Goal: Transaction & Acquisition: Download file/media

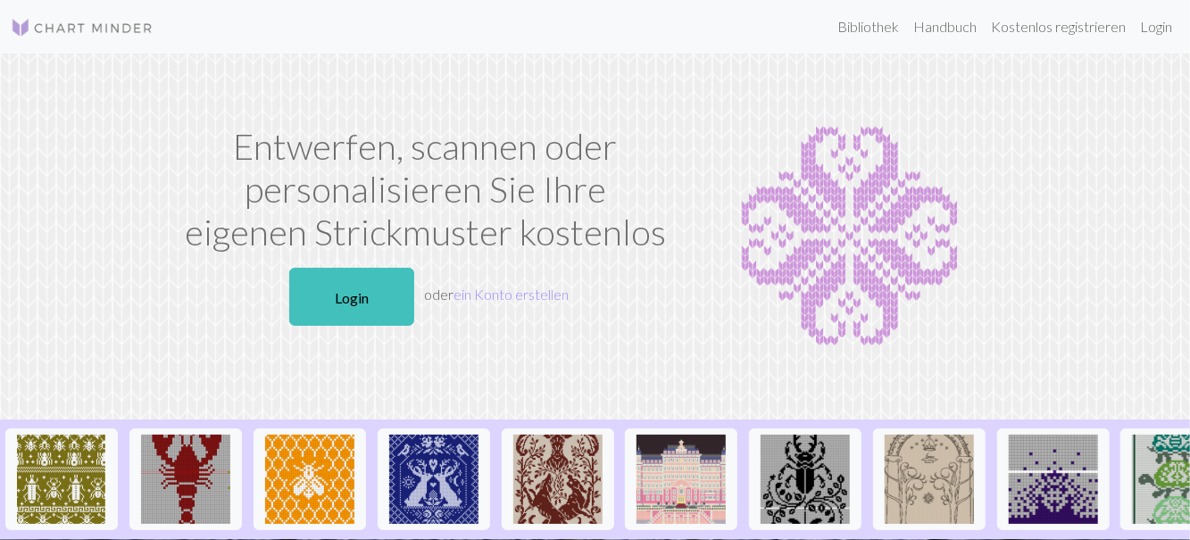
click at [344, 294] on font "Login" at bounding box center [352, 297] width 34 height 17
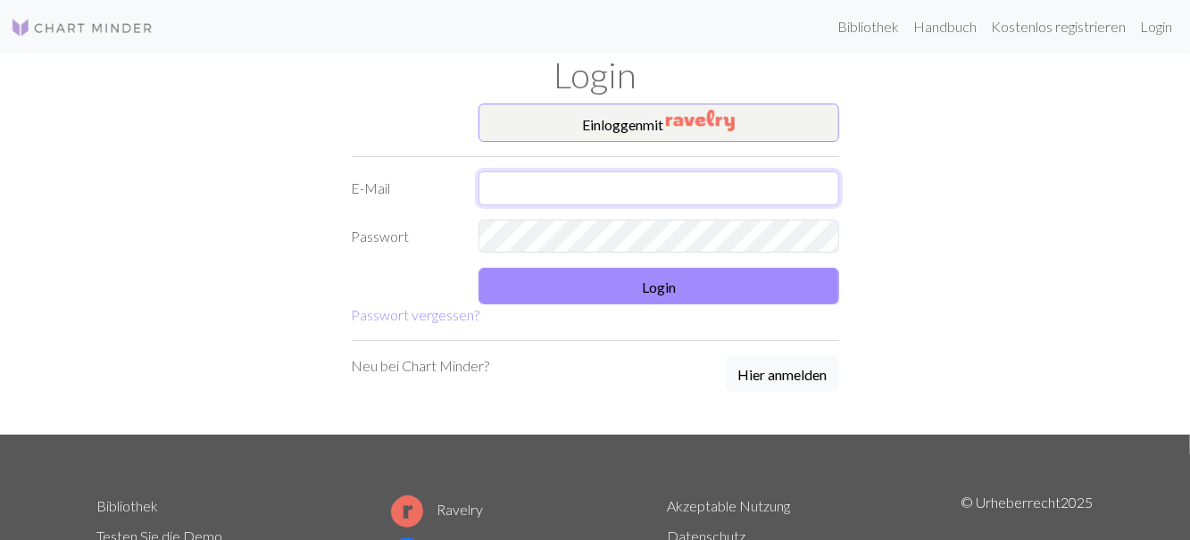
click at [555, 192] on input "text" at bounding box center [658, 188] width 361 height 34
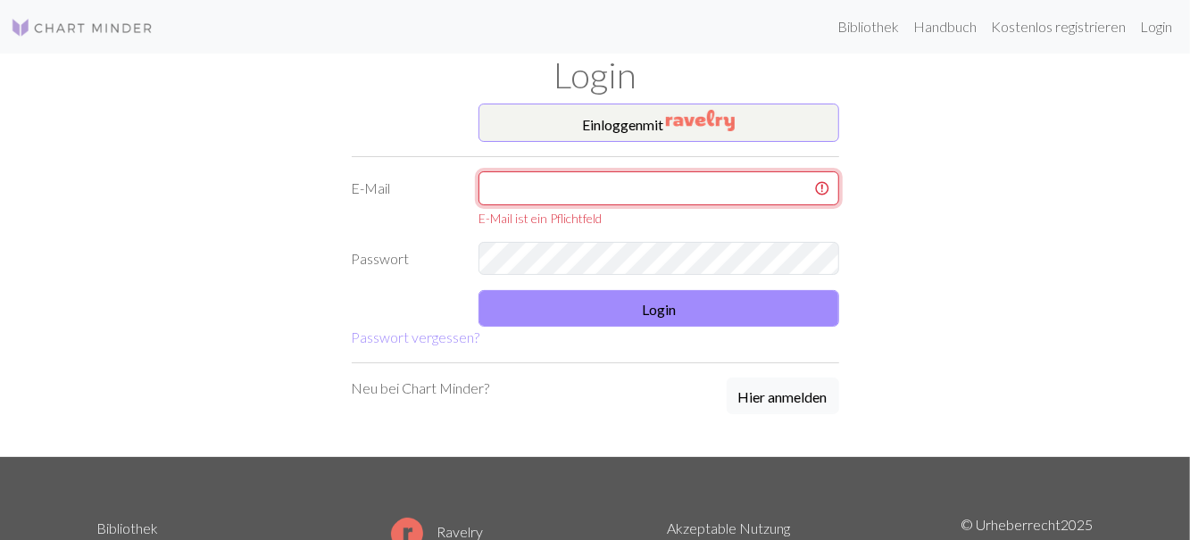
type input "[EMAIL_ADDRESS][DOMAIN_NAME]"
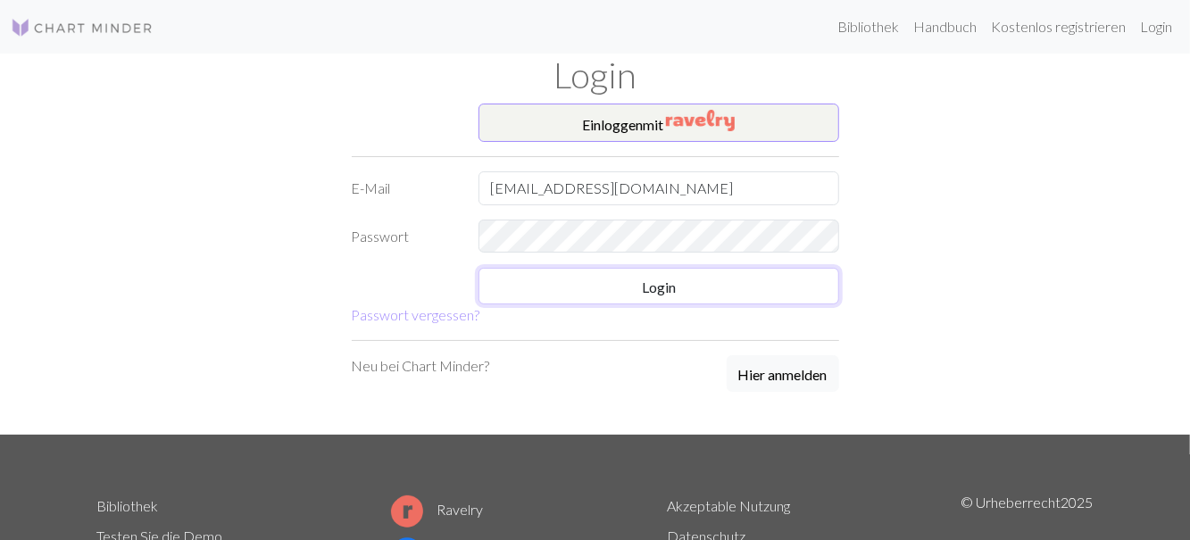
click at [601, 298] on button "Login" at bounding box center [658, 286] width 361 height 37
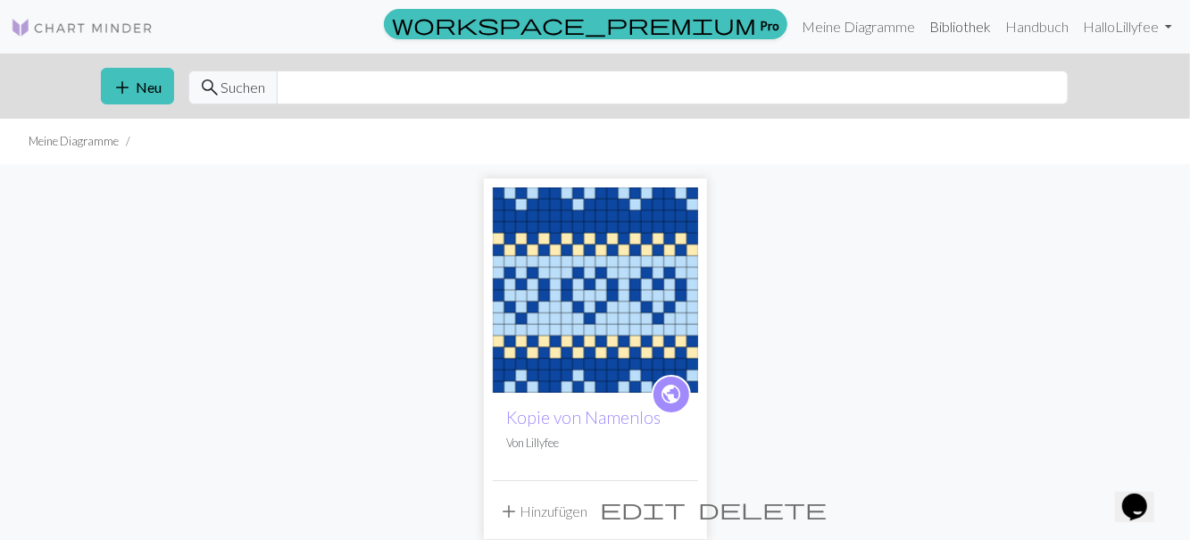
click at [944, 34] on font "Bibliothek" at bounding box center [960, 26] width 62 height 17
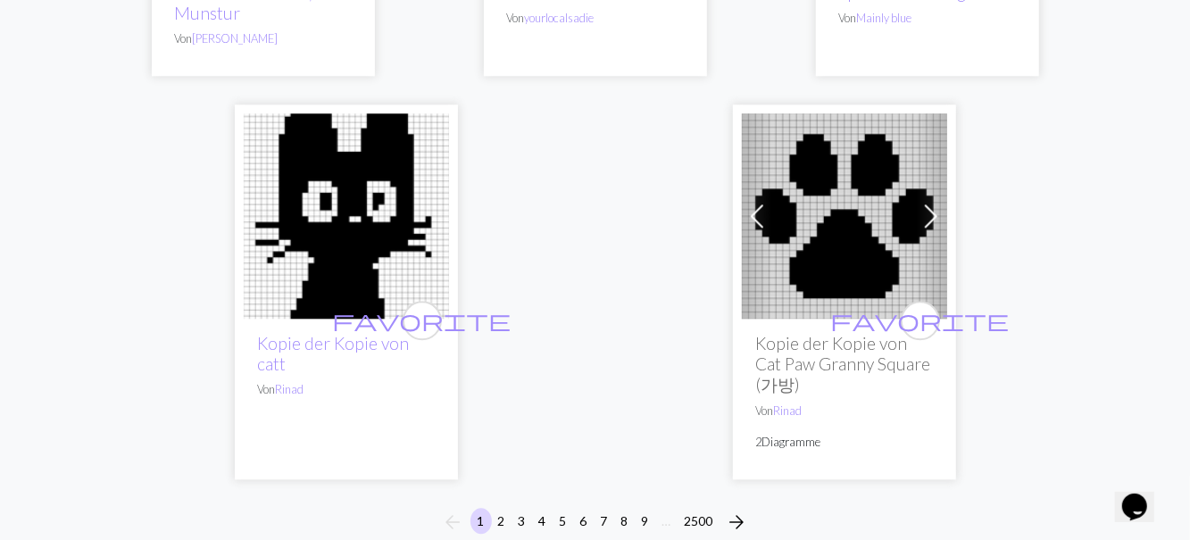
scroll to position [6075, 0]
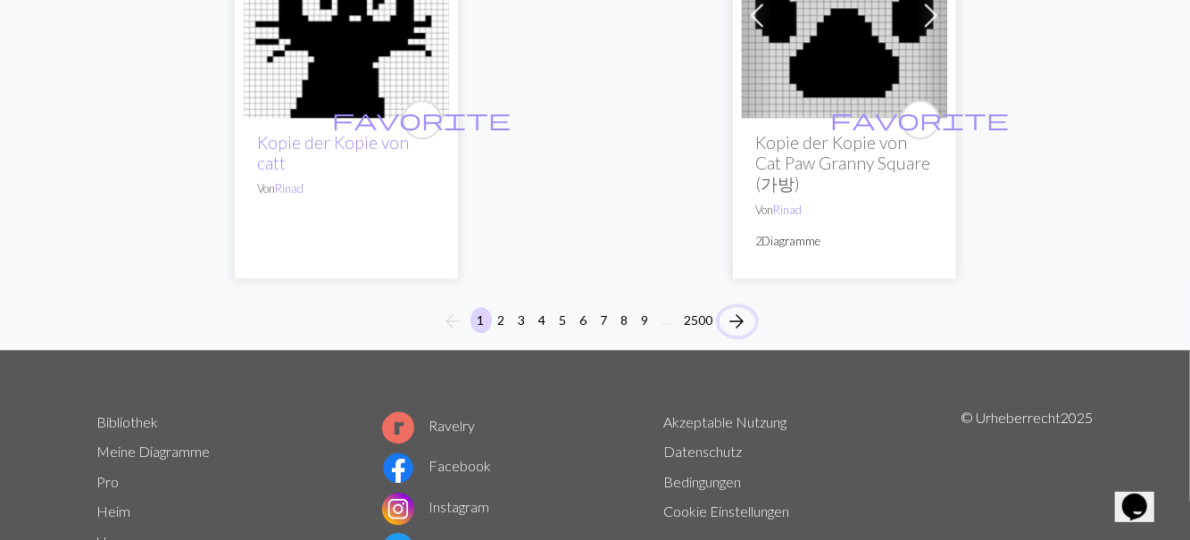
click at [737, 333] on button "arrow_forward" at bounding box center [737, 321] width 36 height 29
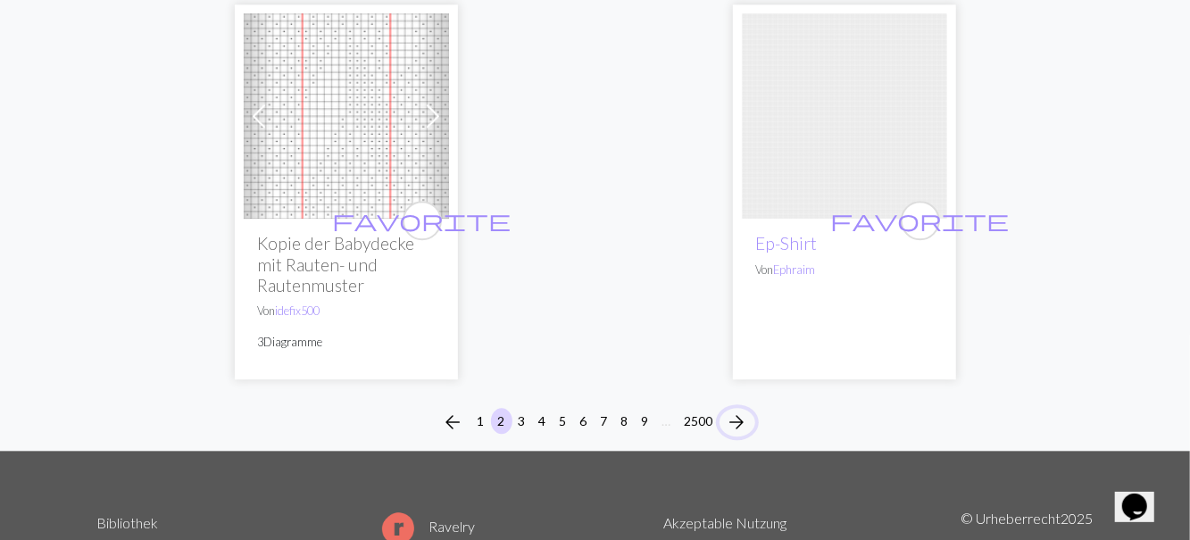
scroll to position [6095, 0]
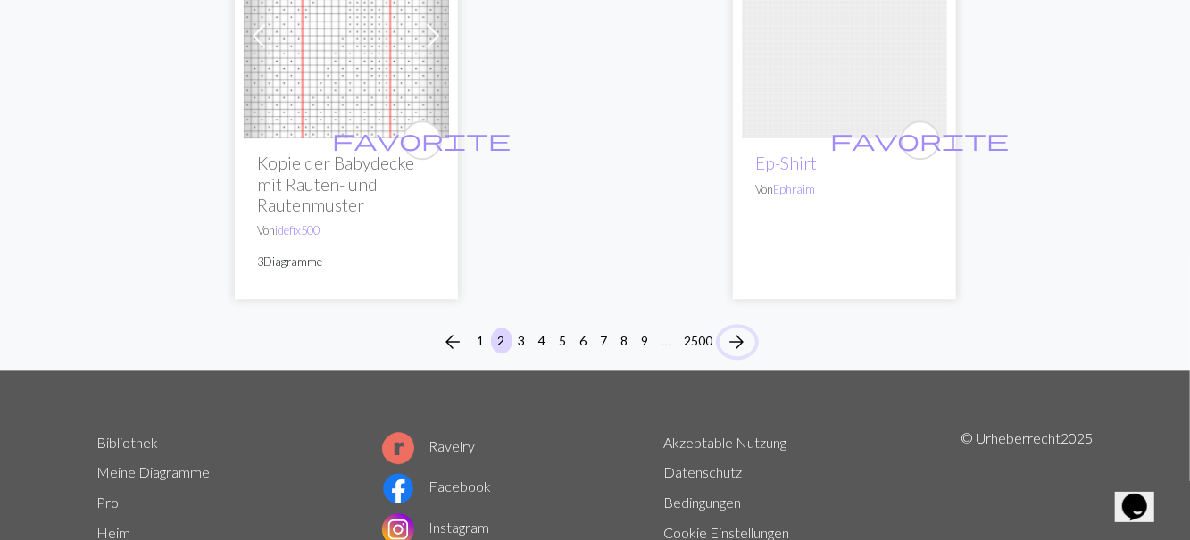
click at [746, 329] on span "arrow_forward" at bounding box center [736, 341] width 21 height 25
click at [740, 329] on span "arrow_forward" at bounding box center [736, 341] width 21 height 25
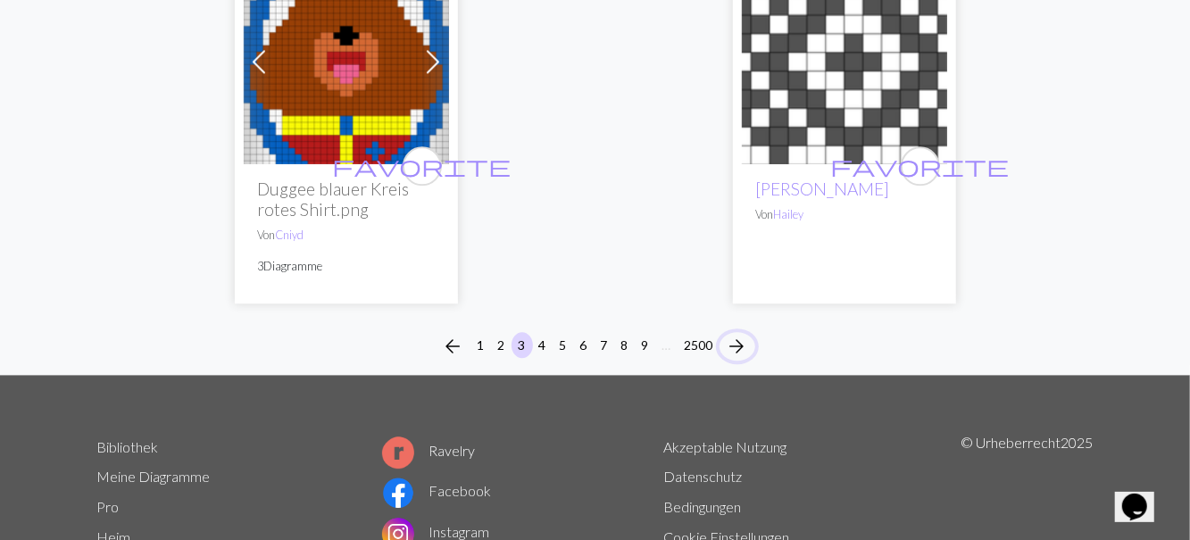
scroll to position [5987, 0]
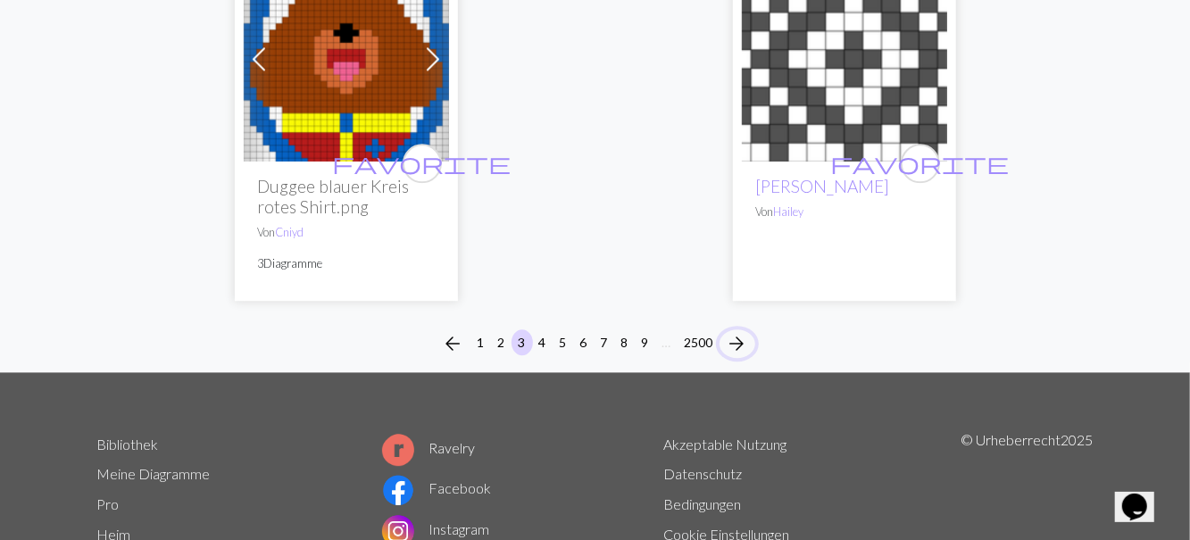
click at [741, 344] on span "arrow_forward" at bounding box center [736, 343] width 21 height 25
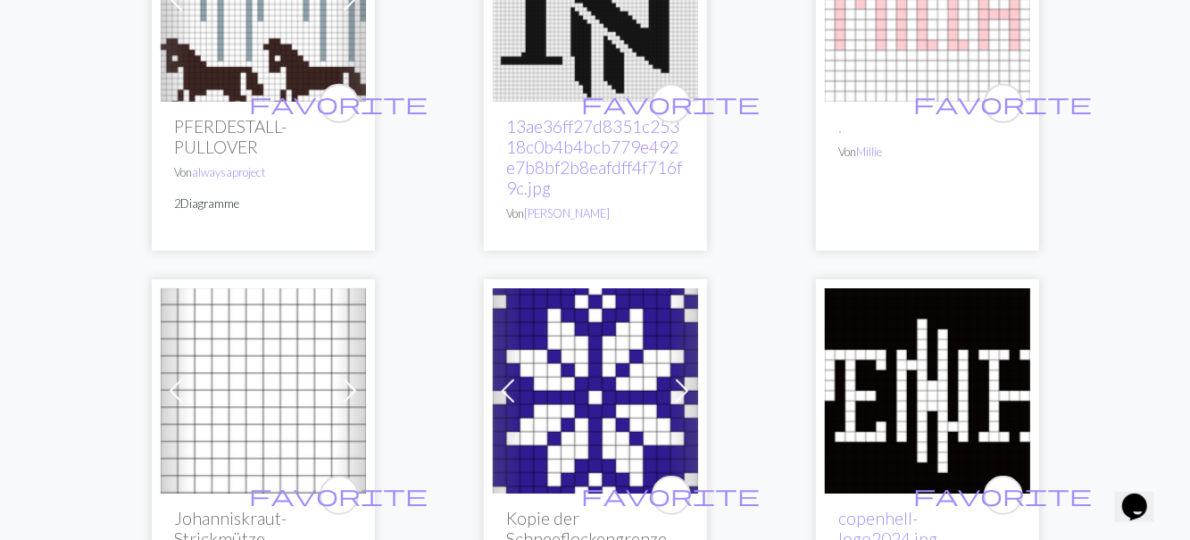
scroll to position [3976, 0]
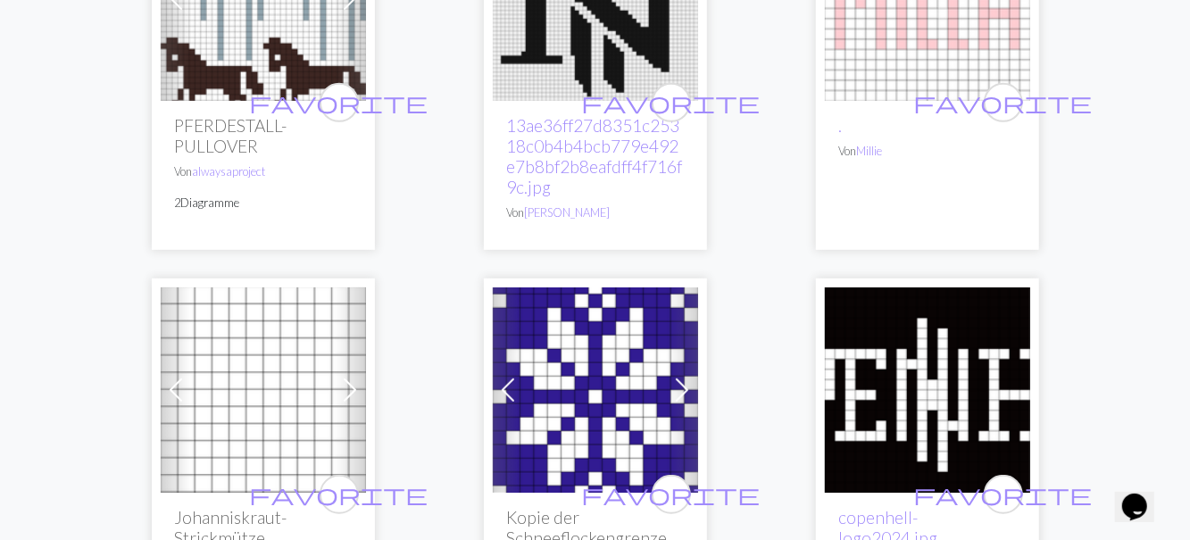
click at [548, 409] on img at bounding box center [595, 389] width 205 height 205
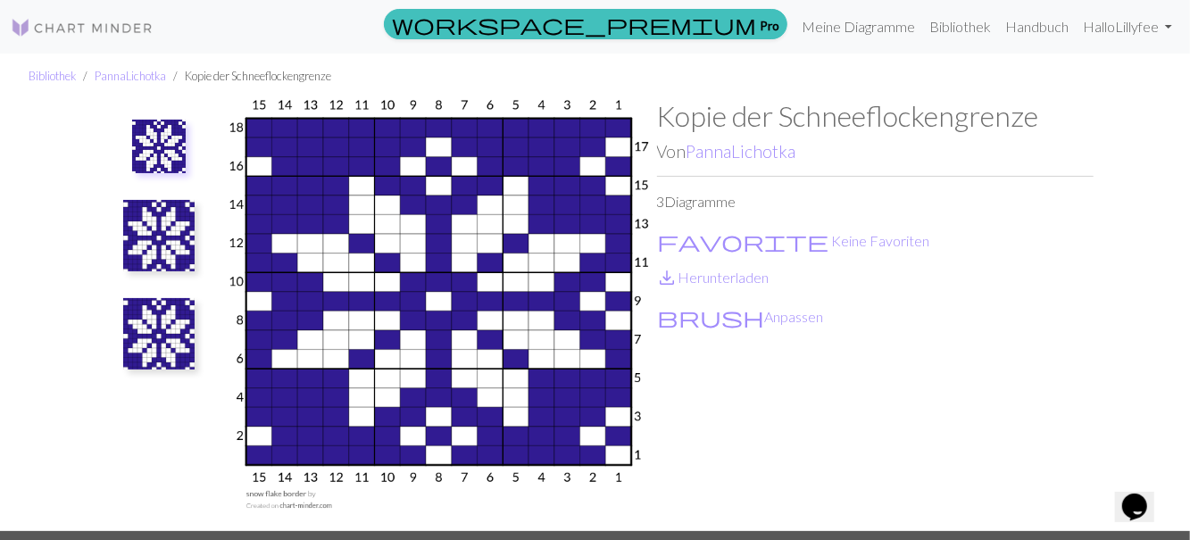
click at [148, 248] on img at bounding box center [158, 235] width 71 height 71
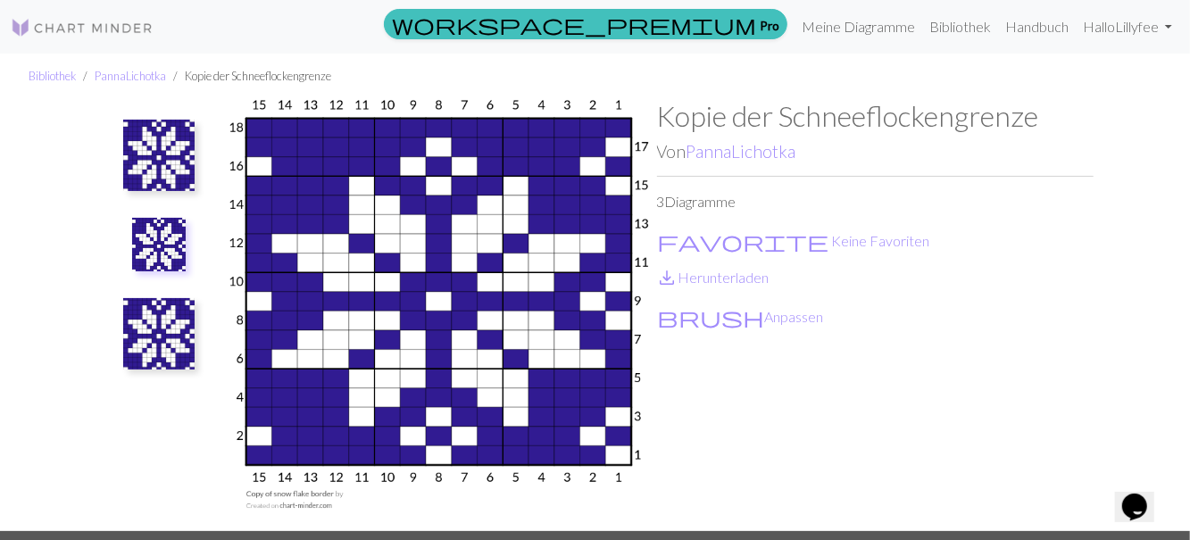
click at [153, 338] on img at bounding box center [158, 333] width 71 height 71
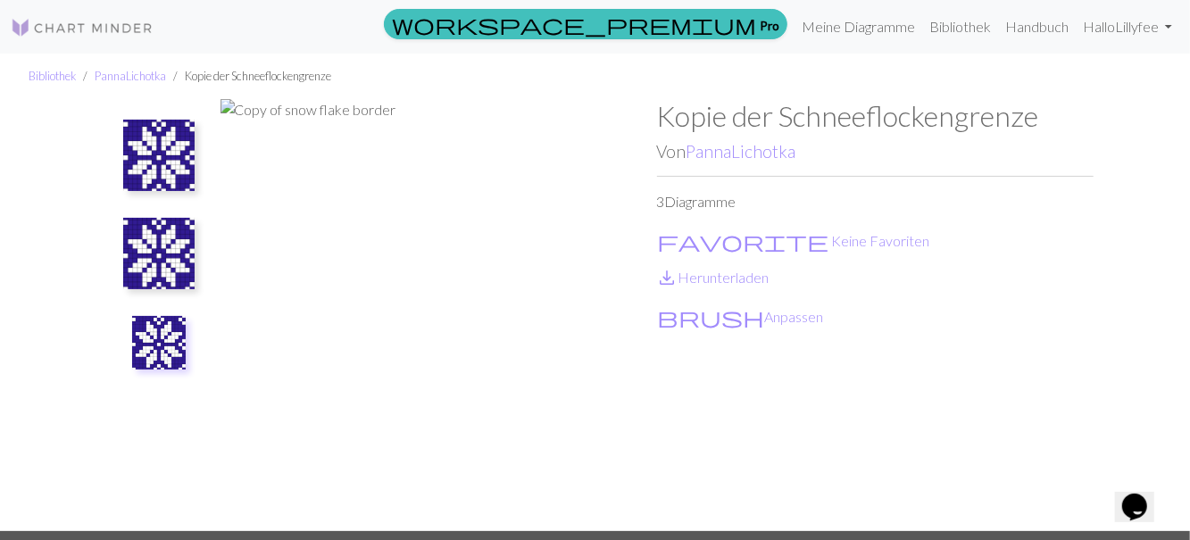
click at [162, 255] on img at bounding box center [158, 253] width 71 height 71
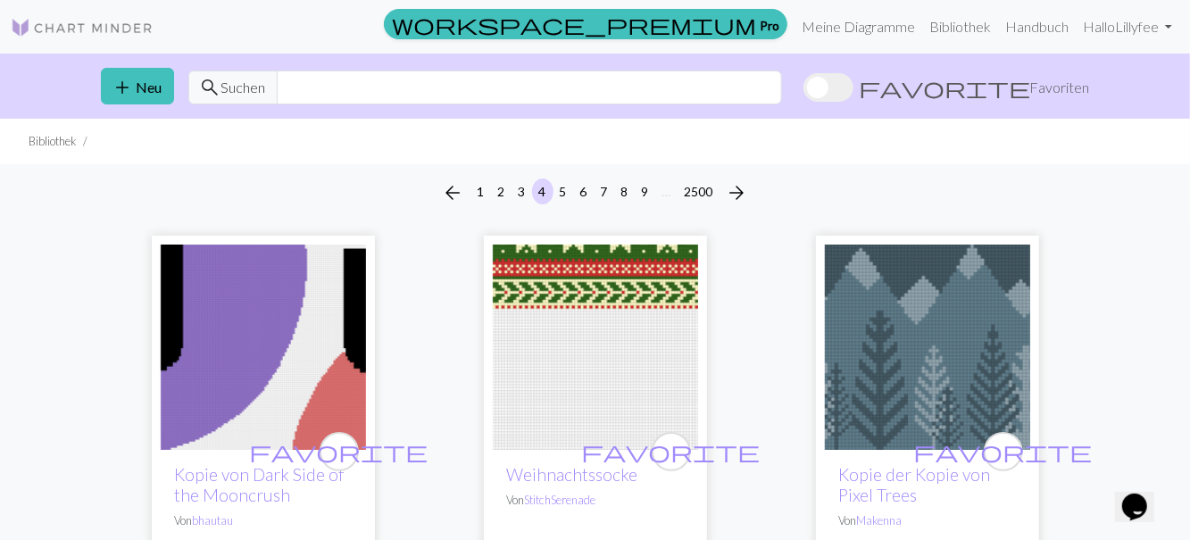
click at [587, 302] on img at bounding box center [595, 347] width 205 height 205
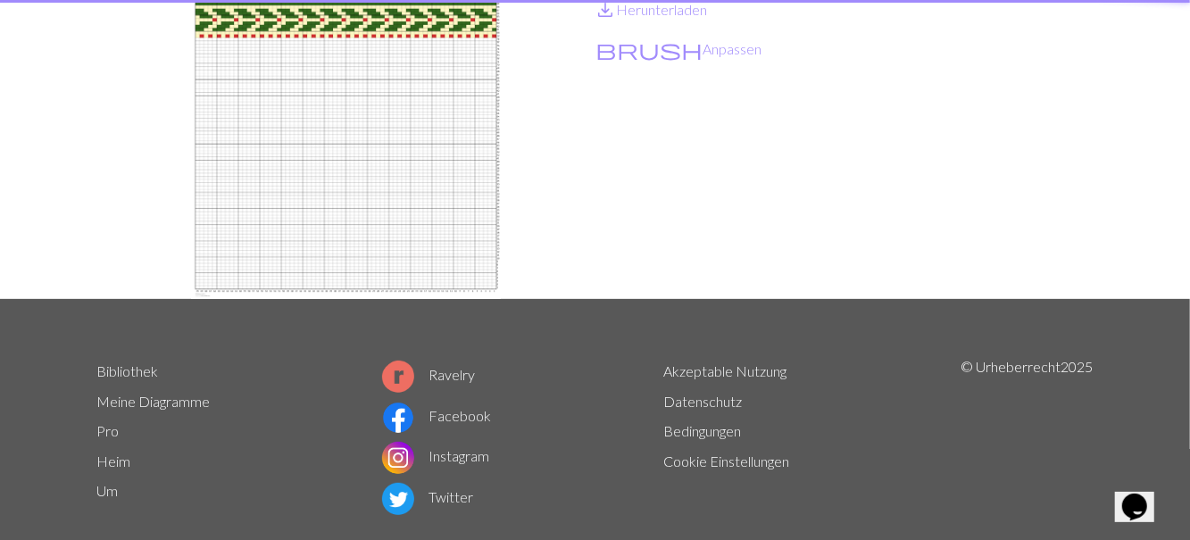
scroll to position [251, 0]
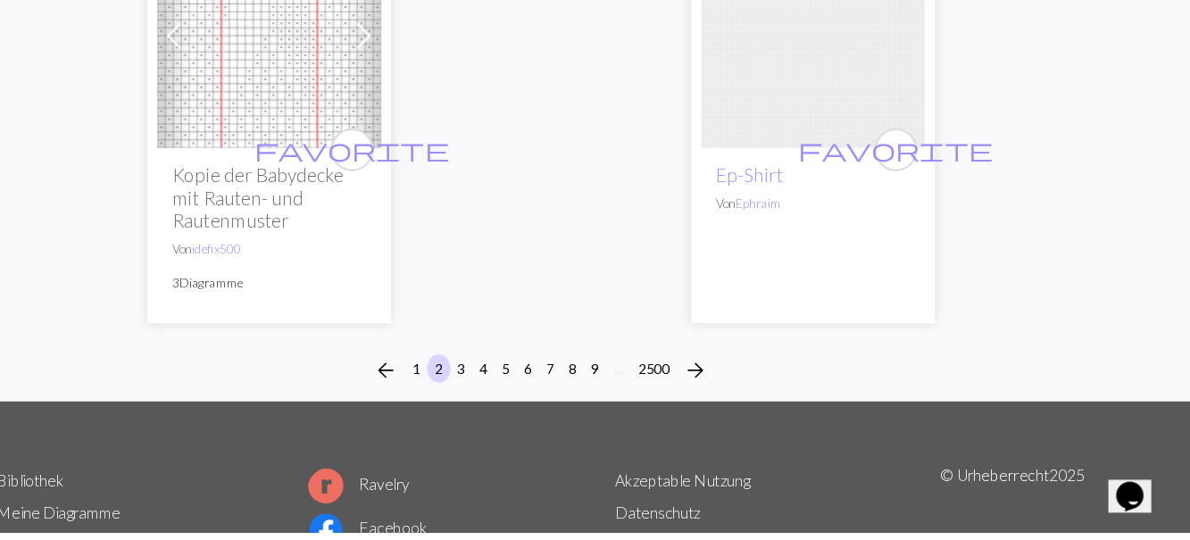
scroll to position [6095, 0]
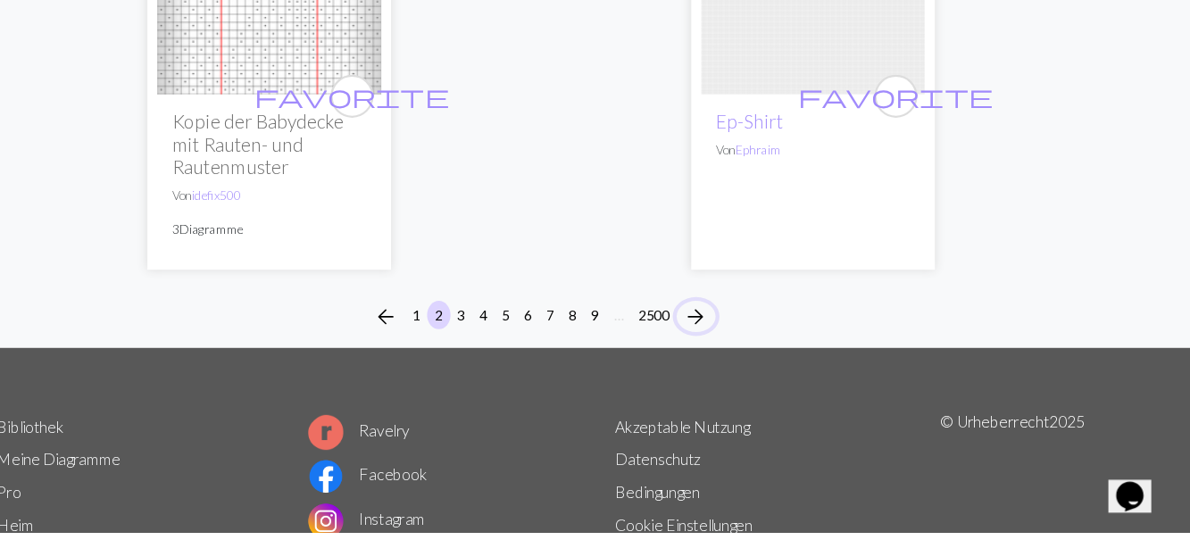
click at [741, 329] on span "arrow_forward" at bounding box center [736, 341] width 21 height 25
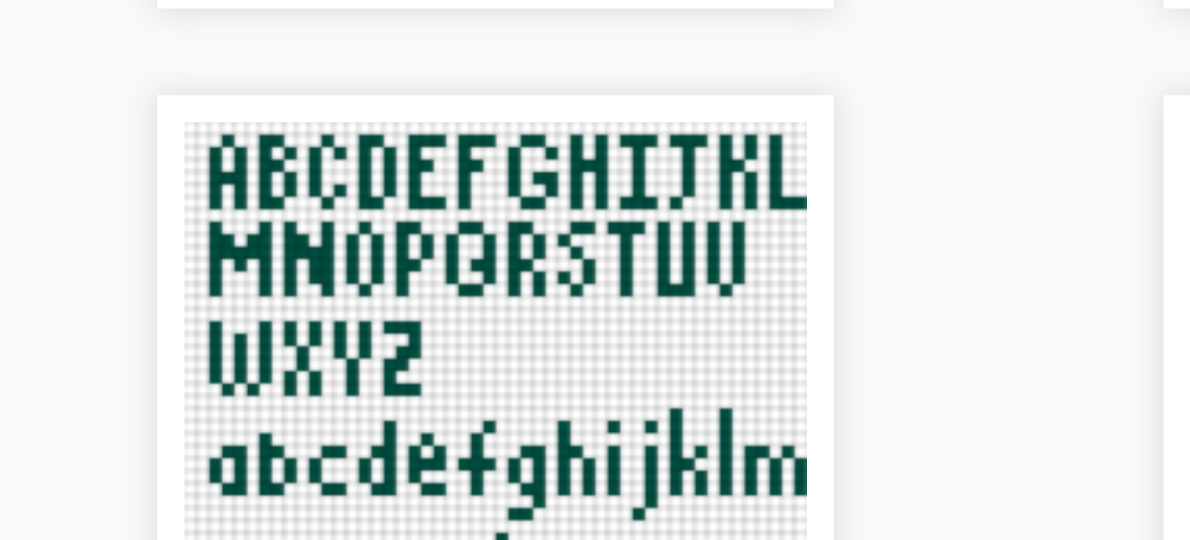
scroll to position [3964, 0]
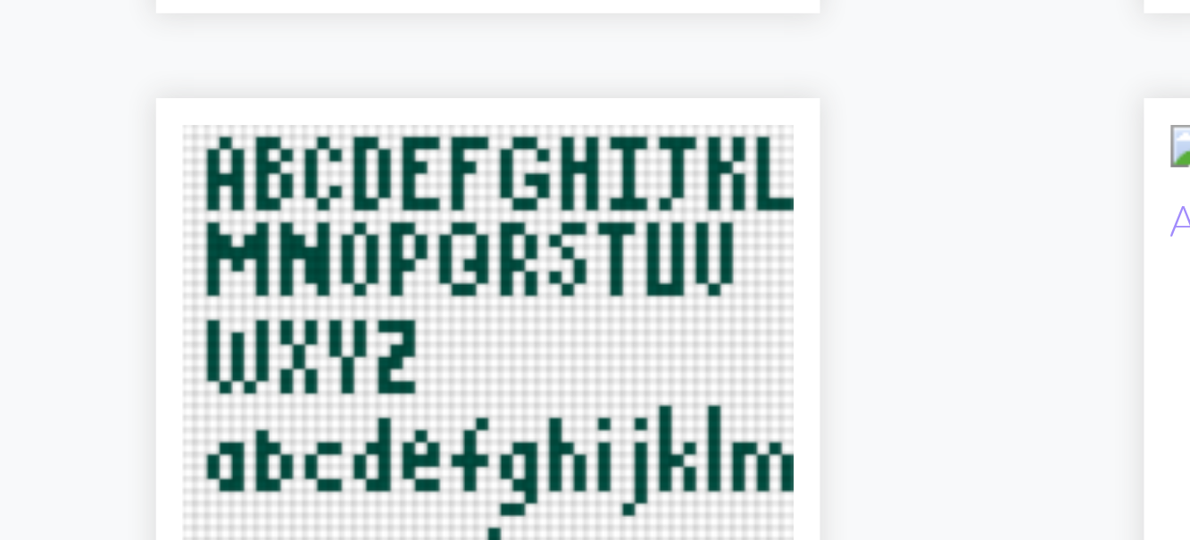
click at [186, 384] on img at bounding box center [263, 356] width 205 height 205
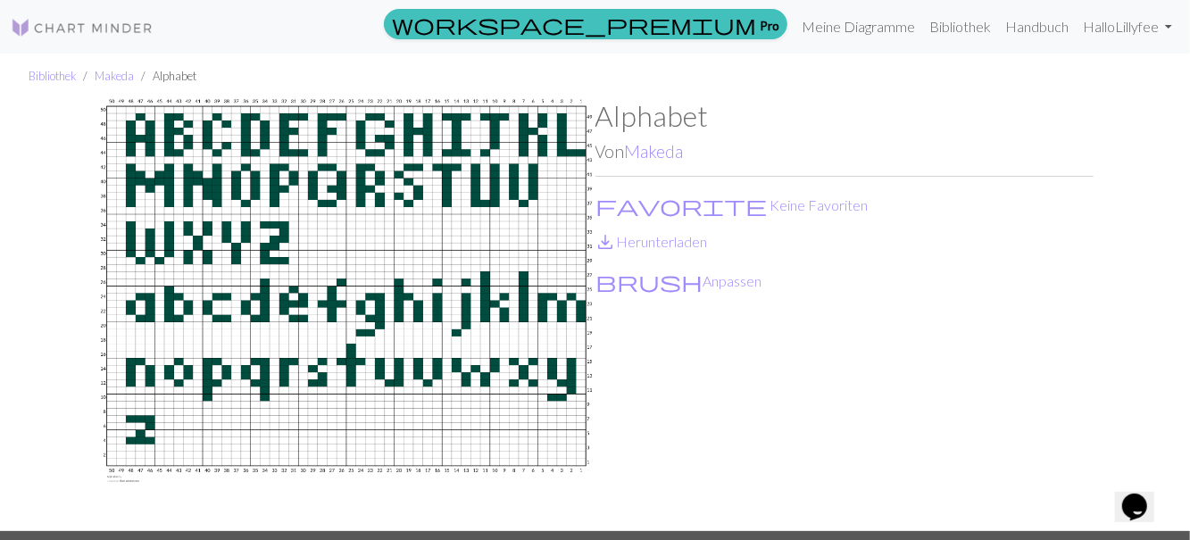
click at [642, 245] on font "Herunterladen" at bounding box center [662, 241] width 91 height 17
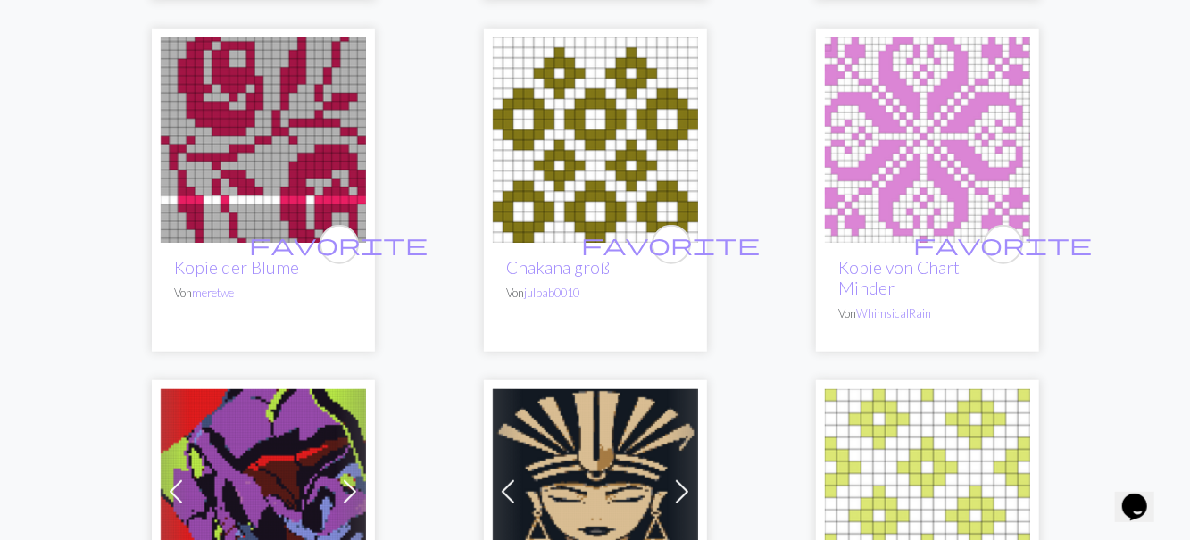
scroll to position [579, 0]
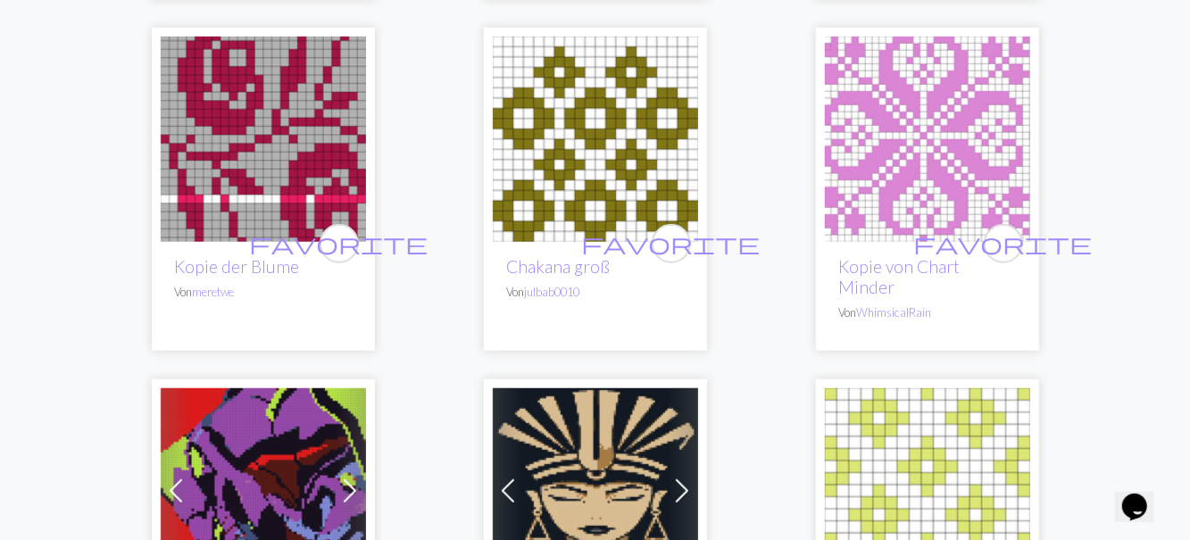
click at [934, 152] on img at bounding box center [927, 139] width 205 height 205
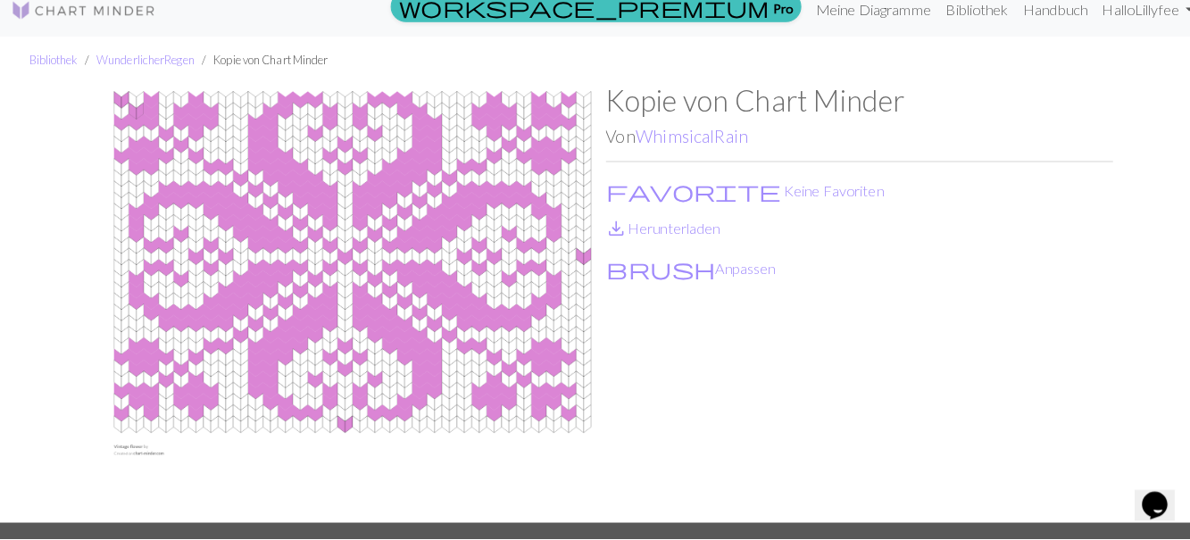
scroll to position [7, 0]
click at [650, 236] on font "Herunterladen" at bounding box center [662, 234] width 91 height 17
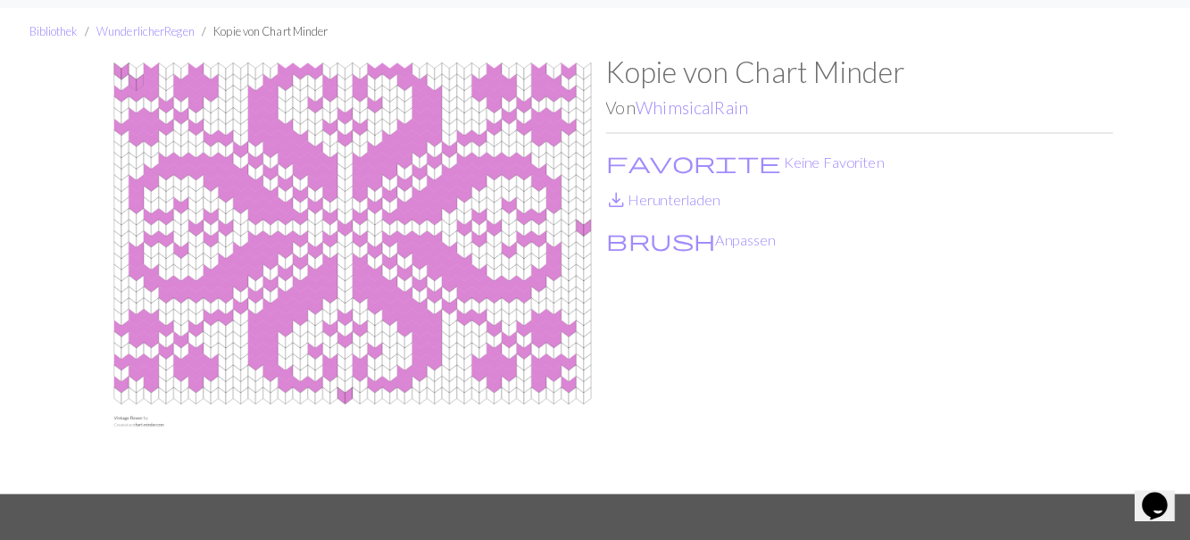
scroll to position [92, 0]
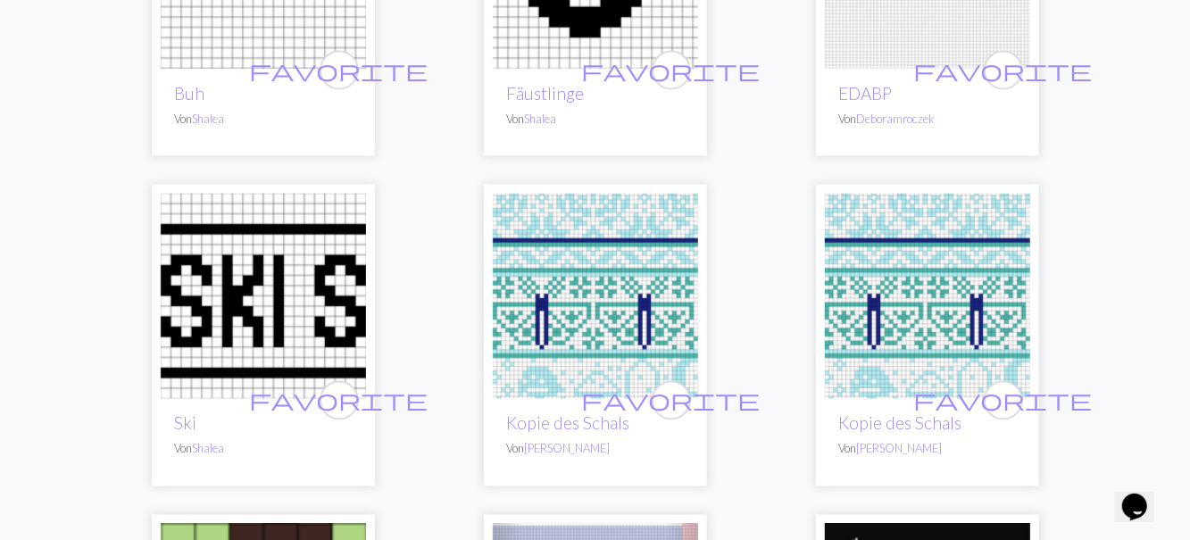
scroll to position [5110, 0]
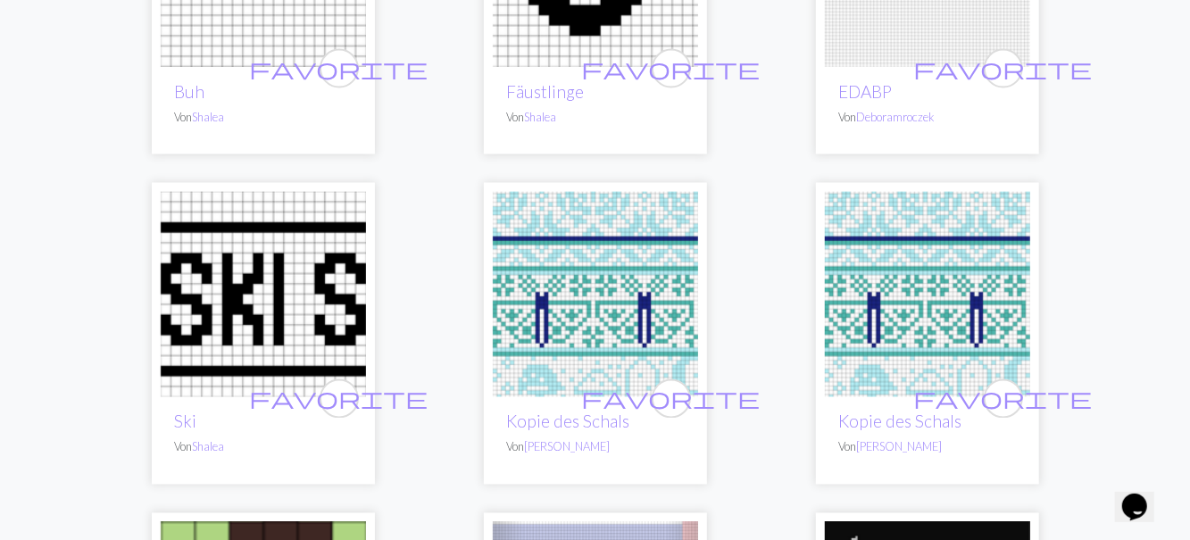
click at [582, 268] on img at bounding box center [595, 294] width 205 height 205
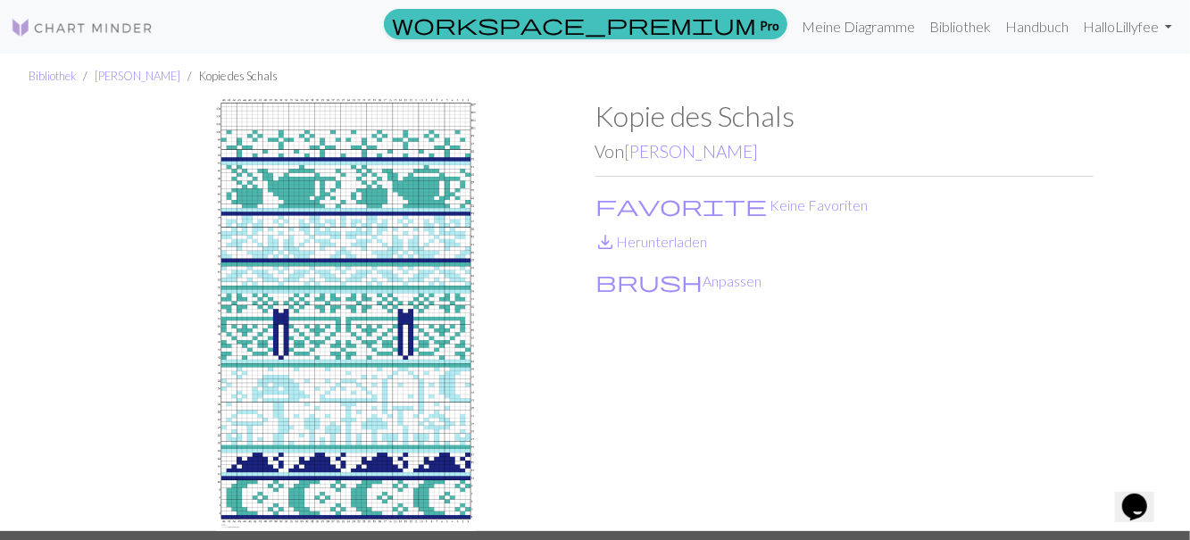
click at [665, 244] on font "Herunterladen" at bounding box center [662, 241] width 91 height 17
